Goal: Find specific page/section: Find specific page/section

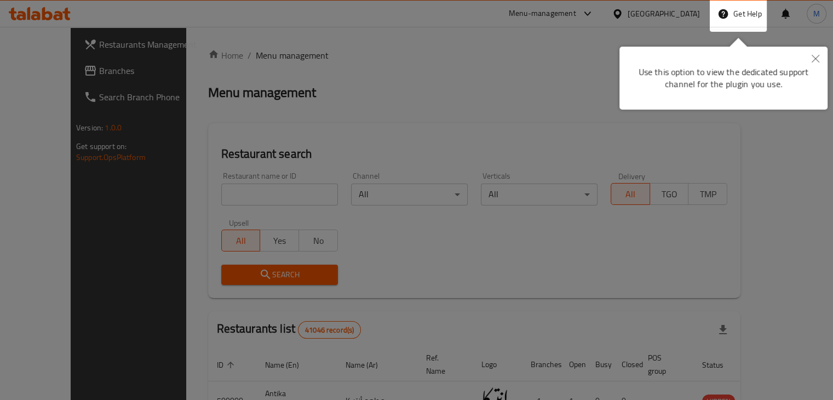
click at [819, 63] on button "Close" at bounding box center [816, 59] width 24 height 25
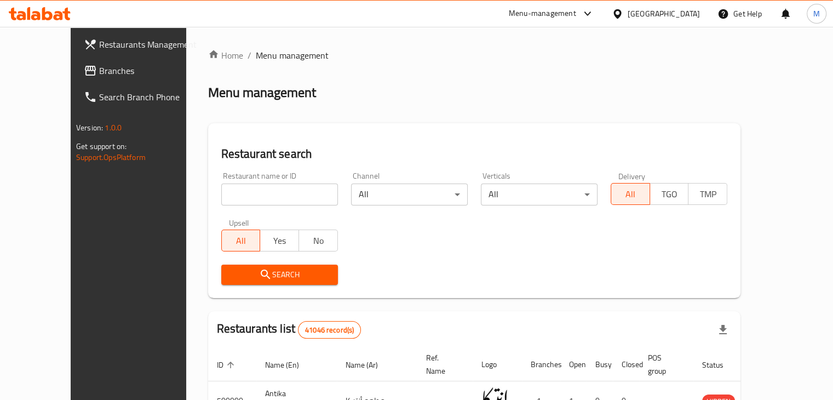
click at [628, 10] on div at bounding box center [620, 14] width 16 height 12
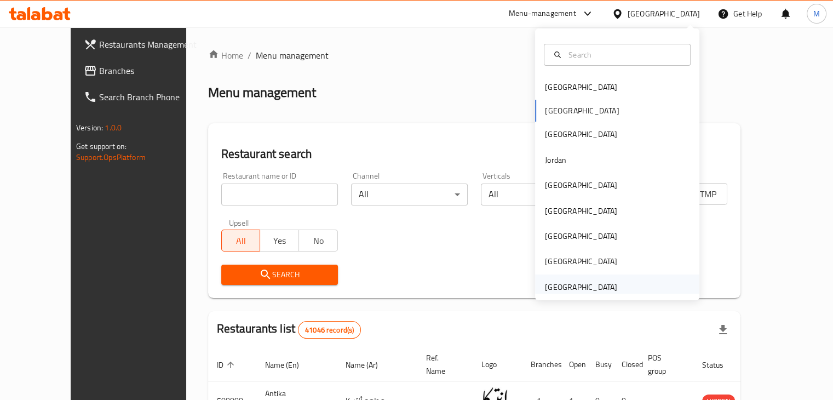
click at [564, 283] on div "[GEOGRAPHIC_DATA]" at bounding box center [581, 287] width 72 height 12
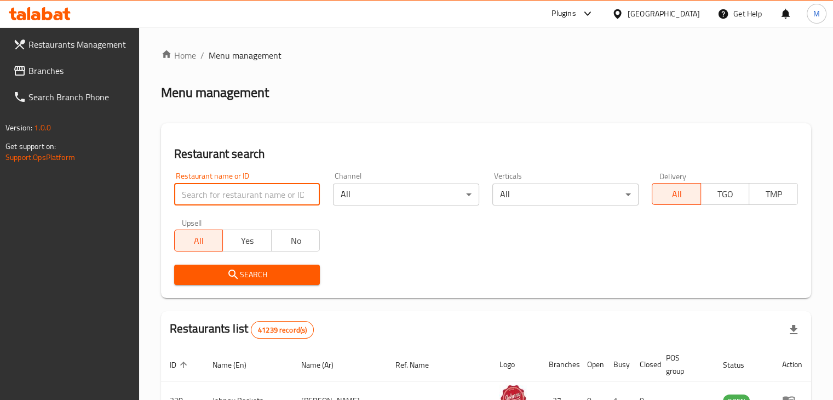
paste input "Crispy"
click at [256, 199] on input "Crispy" at bounding box center [247, 194] width 146 height 22
type input "Crispy"
click button "Search" at bounding box center [247, 275] width 146 height 20
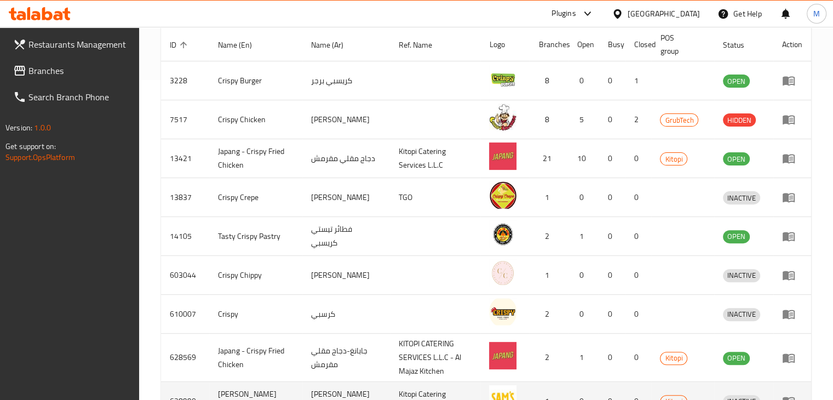
scroll to position [320, 0]
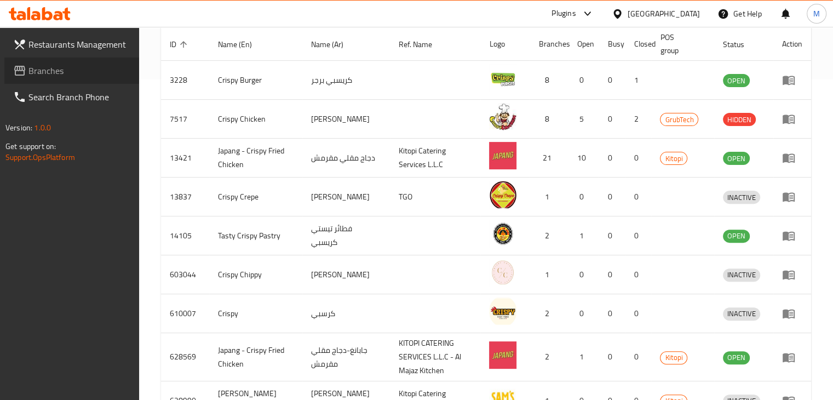
click at [54, 62] on link "Branches" at bounding box center [71, 71] width 135 height 26
